Goal: Understand process/instructions: Learn how to perform a task or action

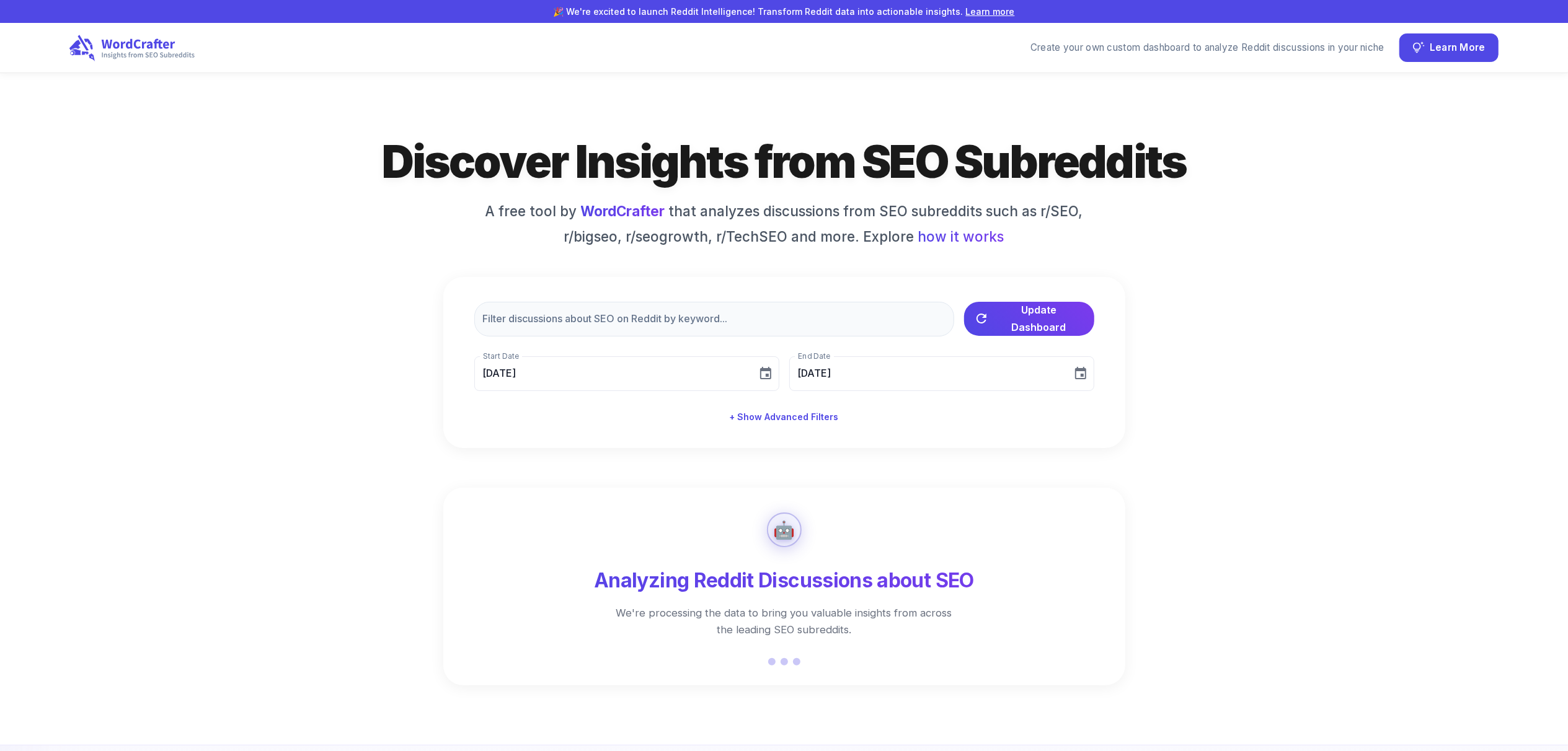
click at [308, 201] on div "Discover Insights from SEO Subreddits A free tool by WordCrafter that analyzes …" at bounding box center [784, 290] width 1429 height 315
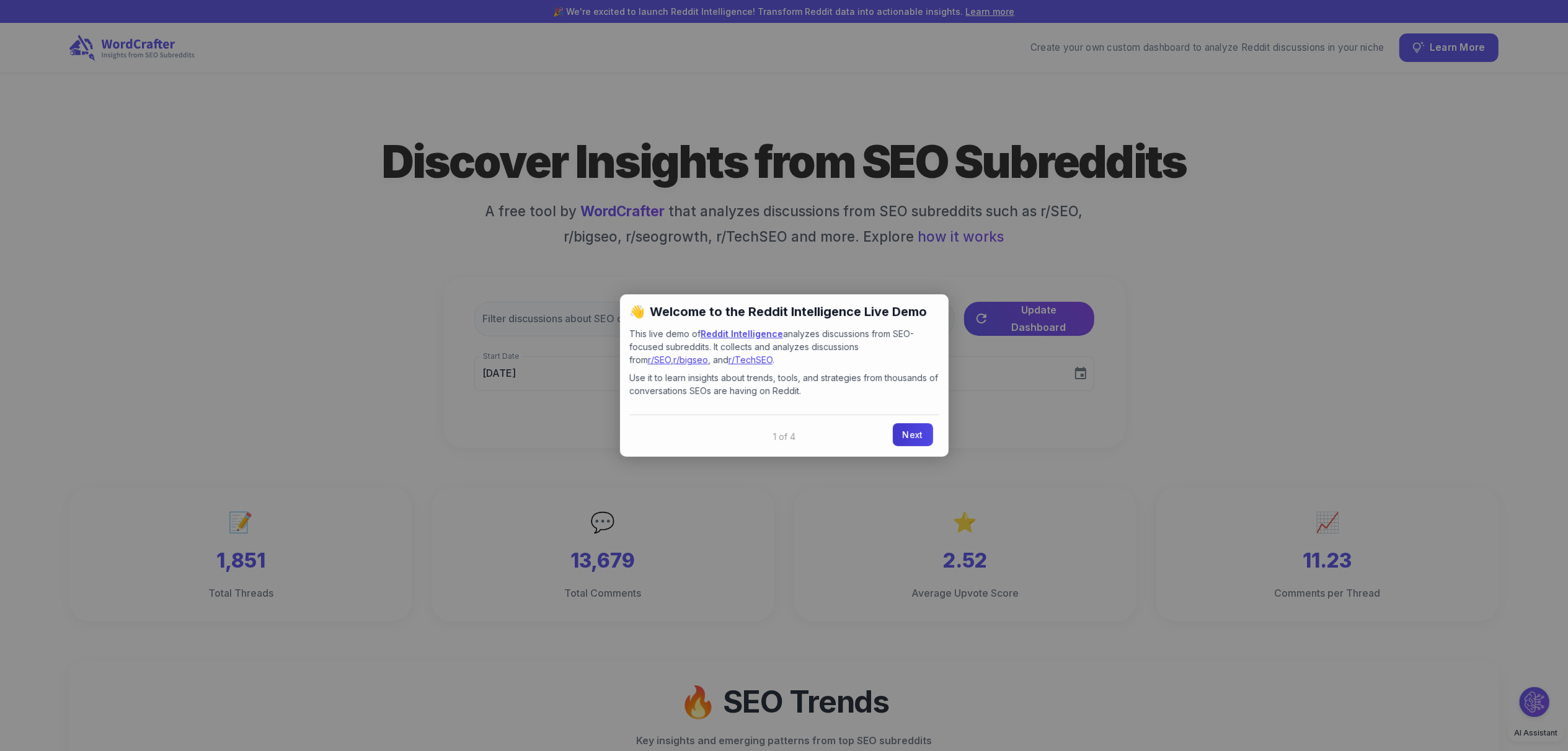
click at [916, 429] on link "Next" at bounding box center [912, 435] width 40 height 23
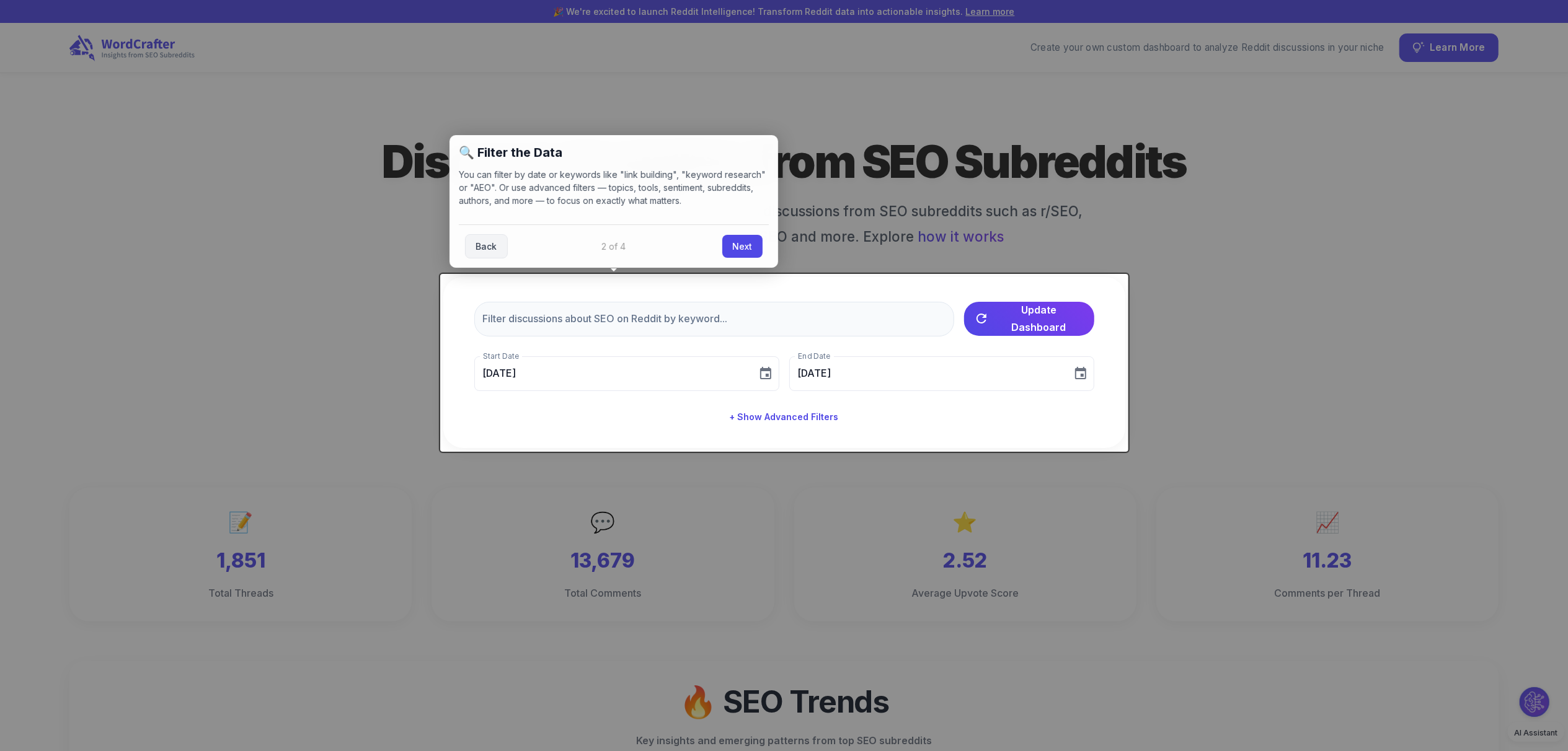
click at [754, 237] on link "Next" at bounding box center [742, 247] width 40 height 23
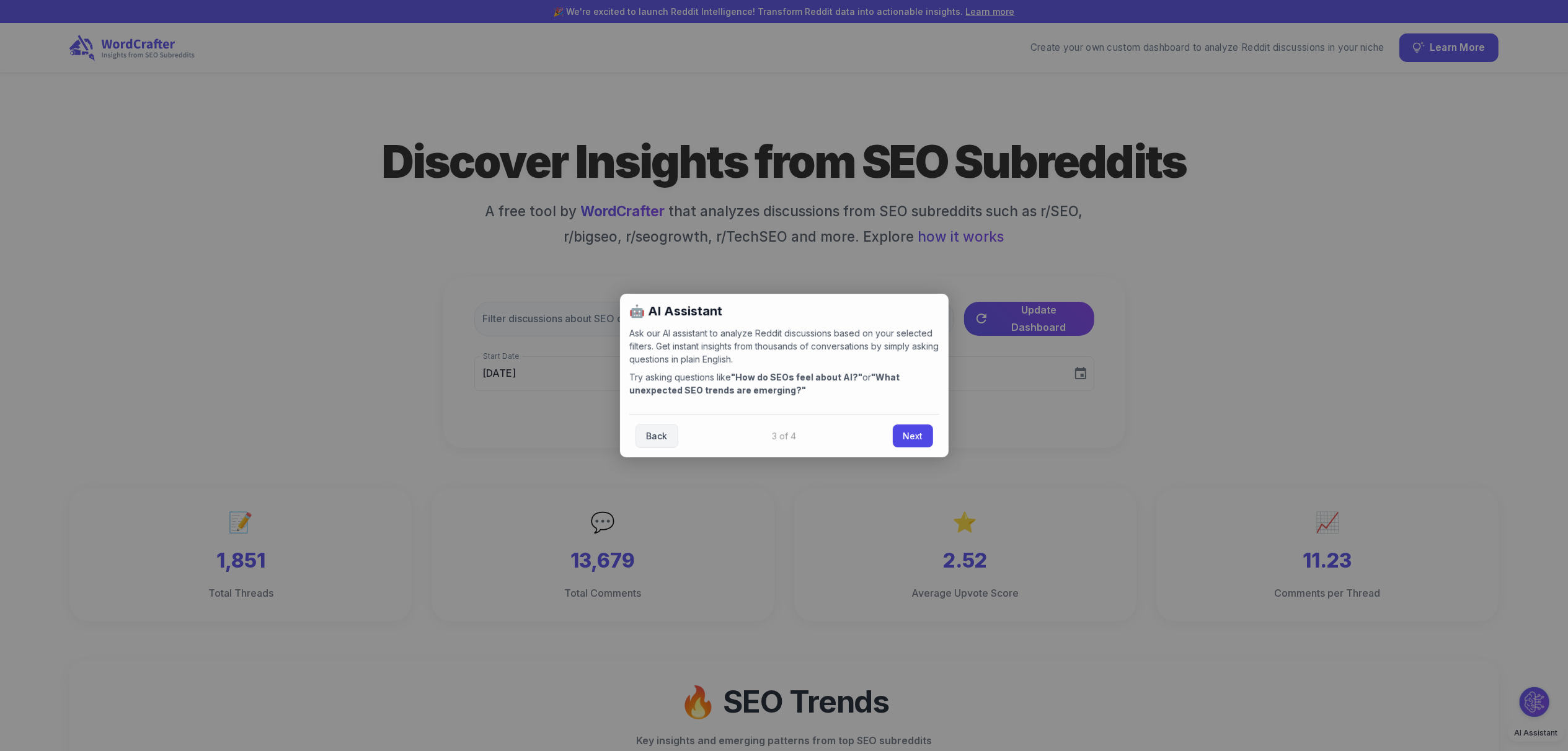
click at [774, 339] on p "Ask our AI assistant to analyze Reddit discussions based on your selected filte…" at bounding box center [784, 346] width 310 height 39
click at [906, 348] on p "Ask our AI assistant to analyze Reddit discussions based on your selected filte…" at bounding box center [784, 346] width 310 height 39
click at [908, 435] on link "Next" at bounding box center [912, 435] width 40 height 23
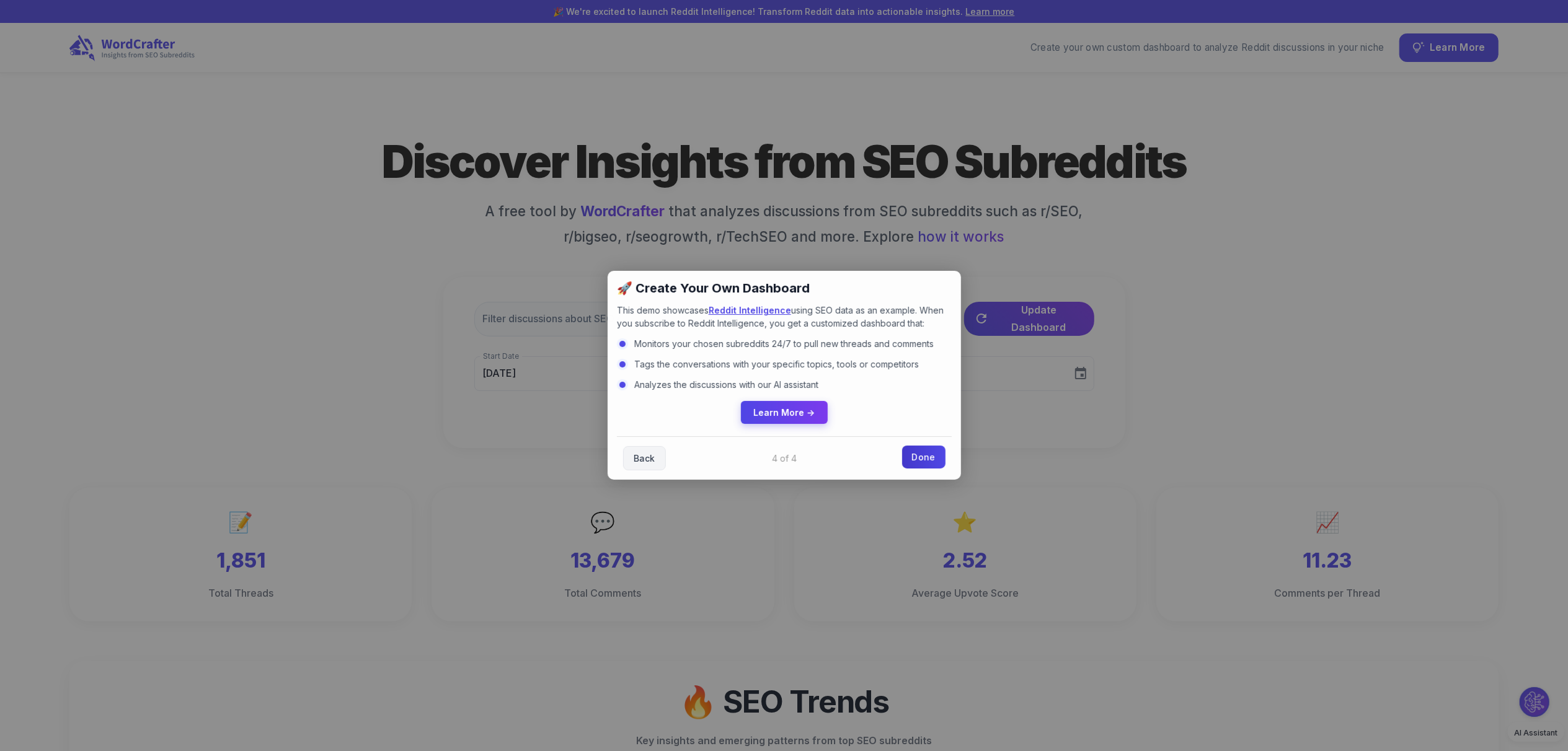
click at [926, 454] on link "Done" at bounding box center [924, 457] width 43 height 23
